Goal: Task Accomplishment & Management: Use online tool/utility

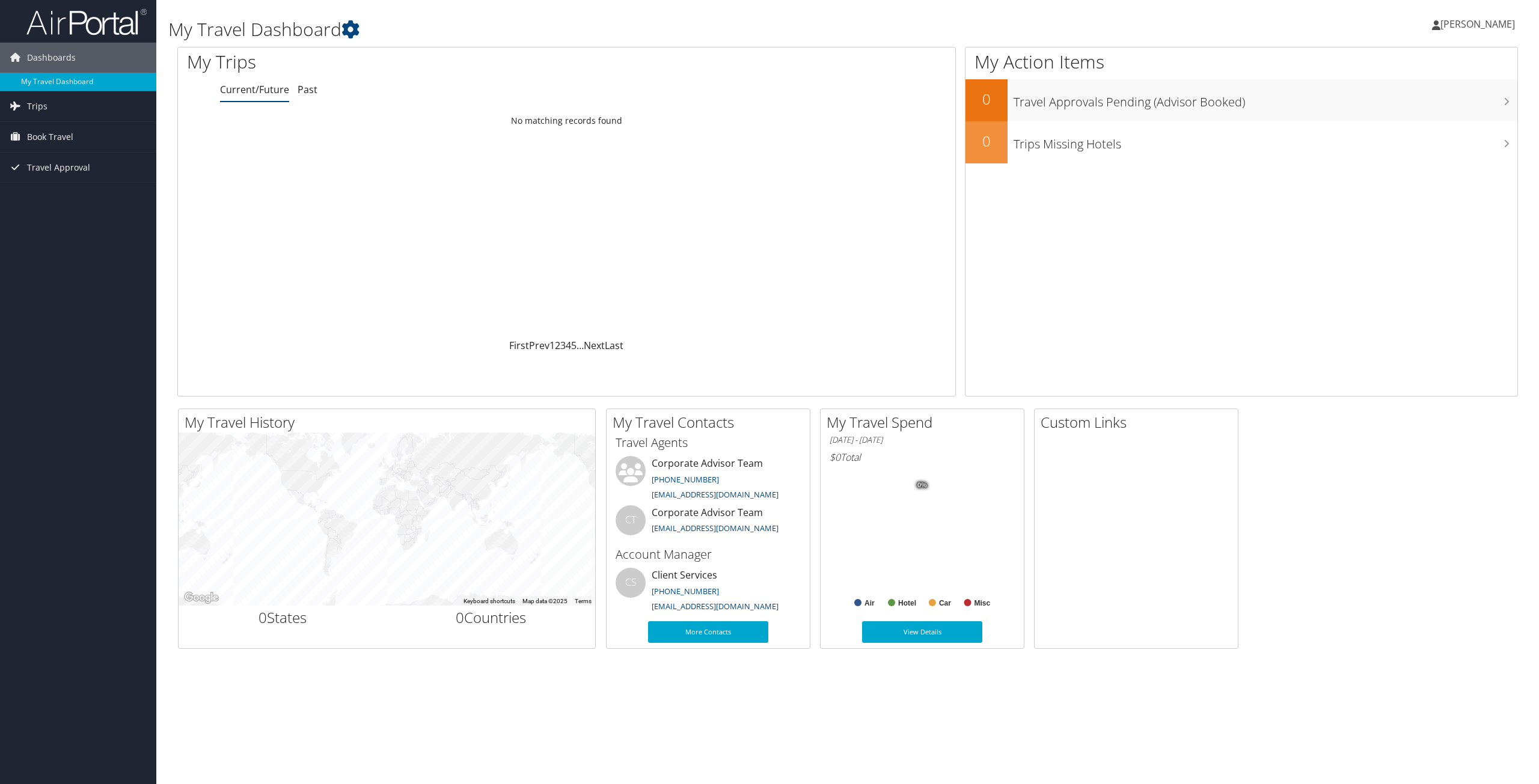
click at [276, 91] on link "Current/Future" at bounding box center [255, 90] width 69 height 13
click at [46, 102] on span "Trips" at bounding box center [37, 106] width 20 height 30
click at [49, 133] on link "Current/Future Trips" at bounding box center [78, 130] width 156 height 18
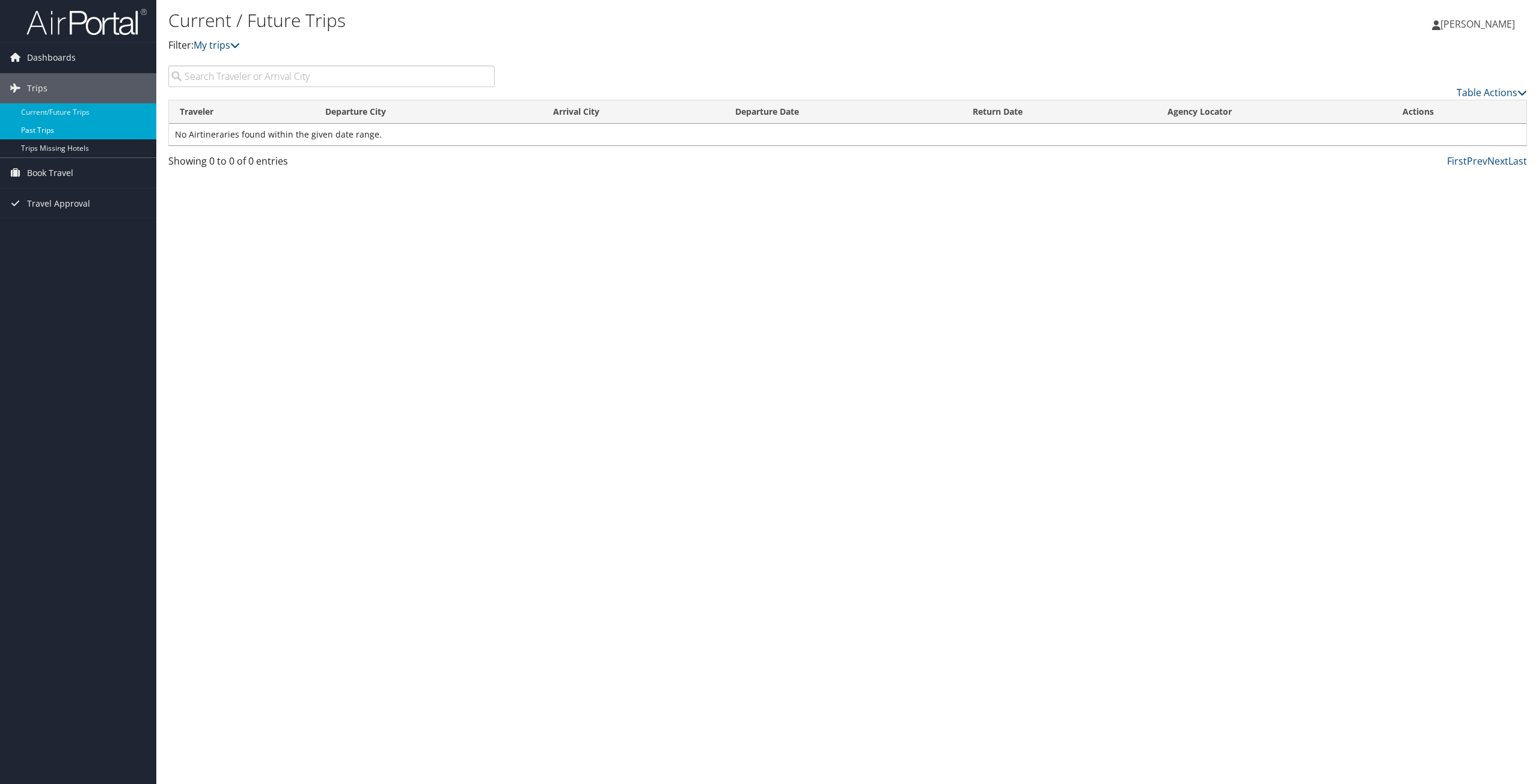
click at [43, 126] on link "Past Trips" at bounding box center [78, 130] width 156 height 18
click at [29, 114] on link "Current/Future Trips" at bounding box center [78, 112] width 156 height 18
click at [40, 53] on span "Dashboards" at bounding box center [51, 57] width 49 height 30
click at [44, 77] on link "My Travel Dashboard" at bounding box center [78, 81] width 156 height 18
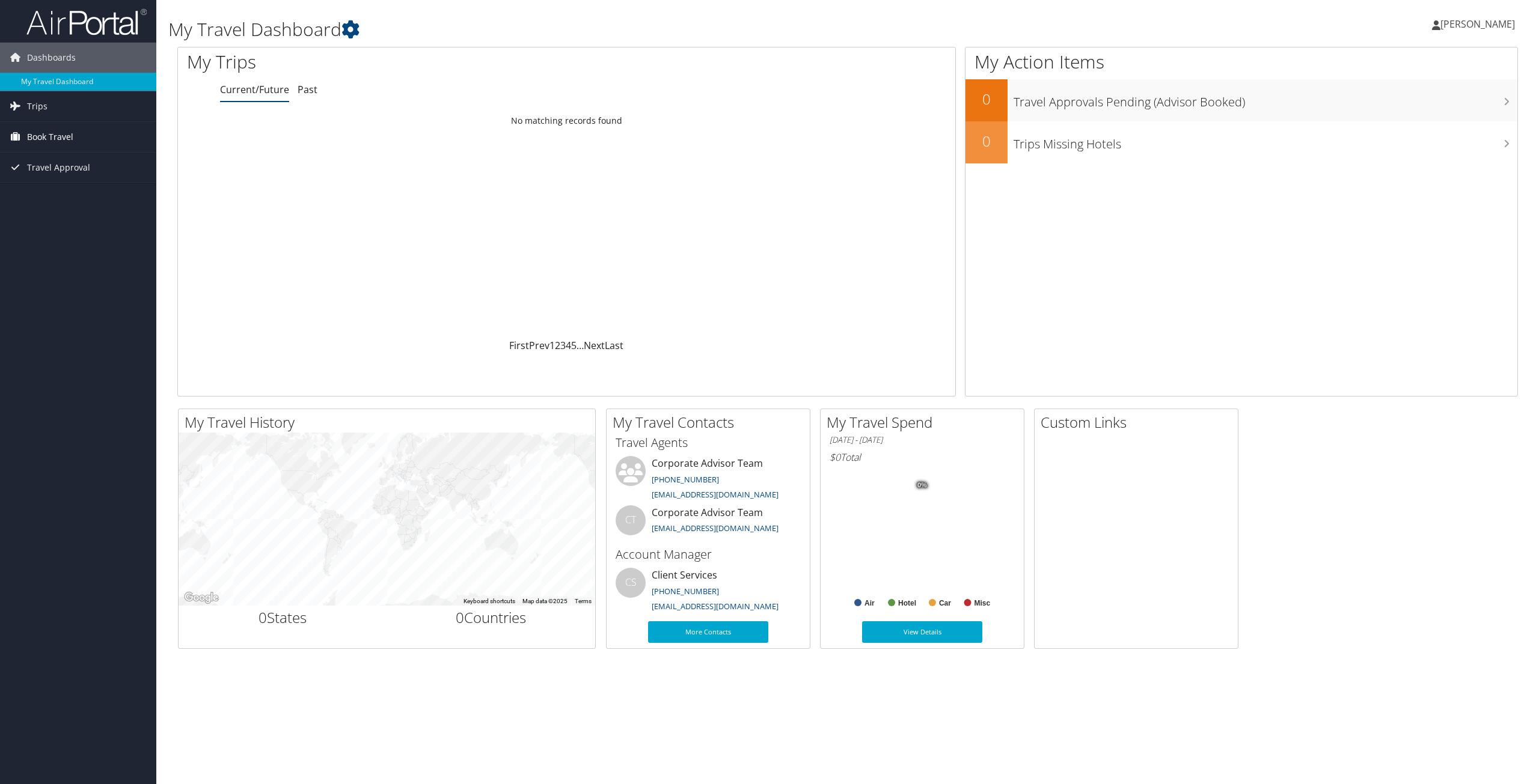
click at [38, 137] on span "Book Travel" at bounding box center [50, 137] width 46 height 30
click at [43, 200] on link "Book/Manage Online Trips" at bounding box center [78, 197] width 156 height 18
